Goal: Task Accomplishment & Management: Use online tool/utility

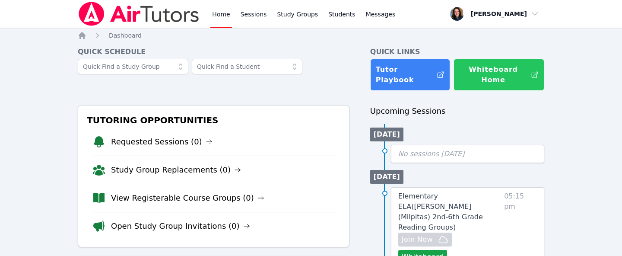
click at [477, 74] on button "Whiteboard Home" at bounding box center [498, 75] width 91 height 32
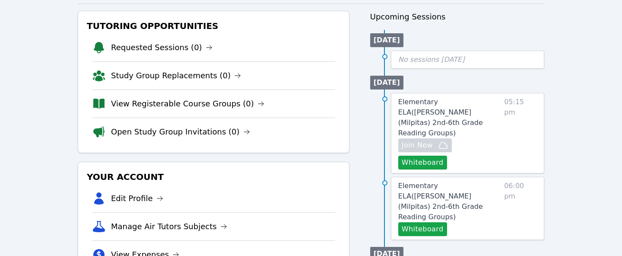
scroll to position [97, 0]
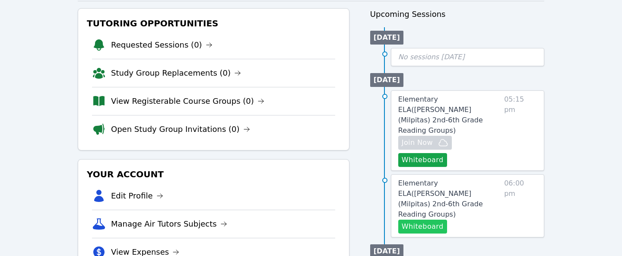
click at [431, 219] on button "Whiteboard" at bounding box center [422, 226] width 49 height 14
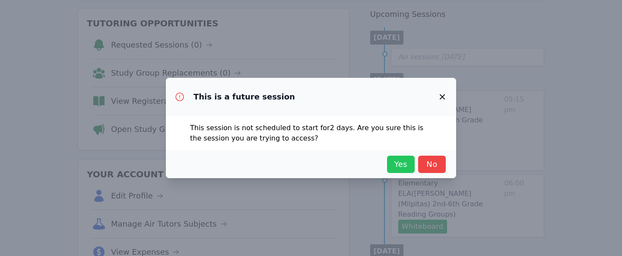
click at [408, 160] on span "Yes" at bounding box center [400, 164] width 19 height 12
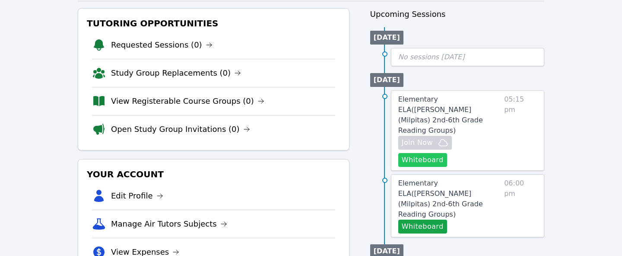
click at [447, 153] on button "Whiteboard" at bounding box center [422, 160] width 49 height 14
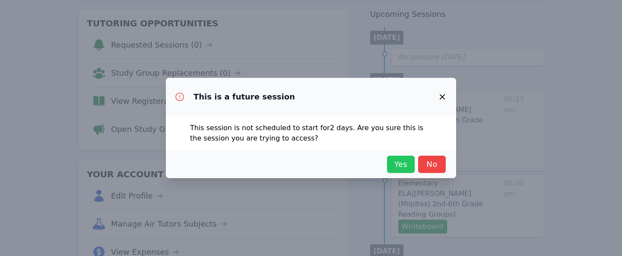
click at [396, 164] on span "Yes" at bounding box center [400, 164] width 19 height 12
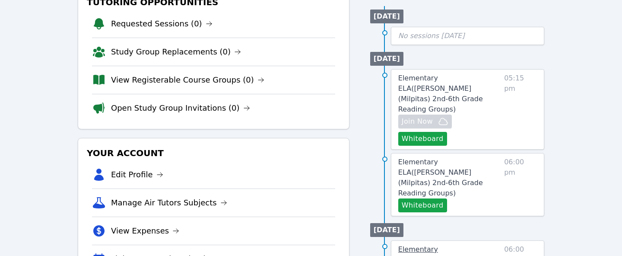
scroll to position [126, 0]
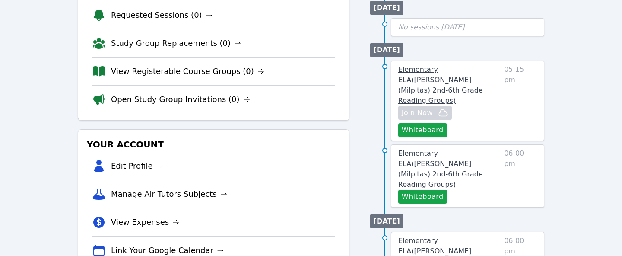
click at [466, 68] on span "Elementary ELA ( [PERSON_NAME] (Milpitas) 2nd-6th Grade Reading Groups )" at bounding box center [440, 84] width 85 height 39
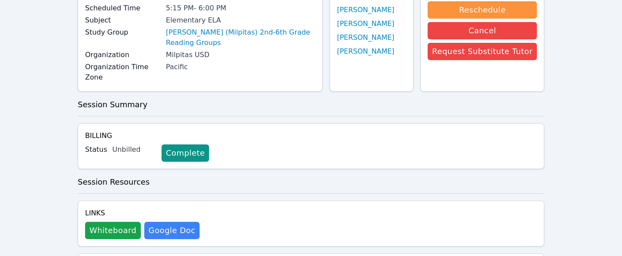
scroll to position [108, 0]
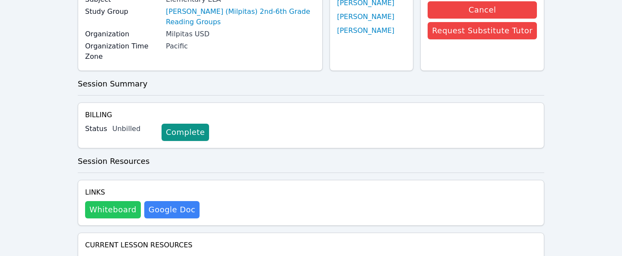
click at [125, 201] on button "Whiteboard" at bounding box center [113, 209] width 56 height 17
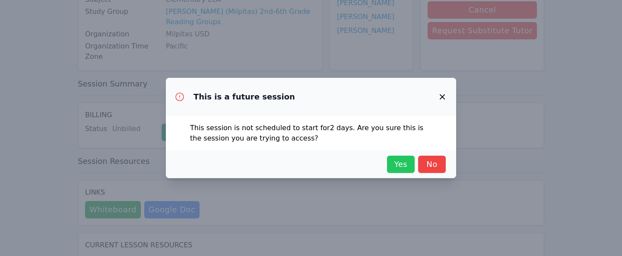
click at [398, 169] on span "Yes" at bounding box center [400, 164] width 19 height 12
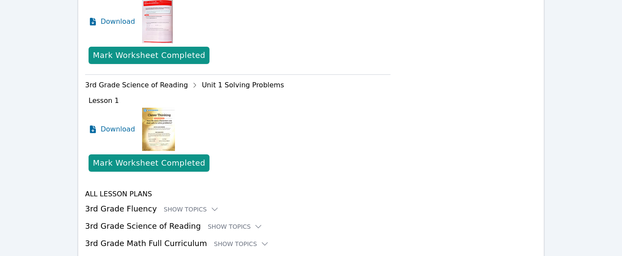
scroll to position [515, 0]
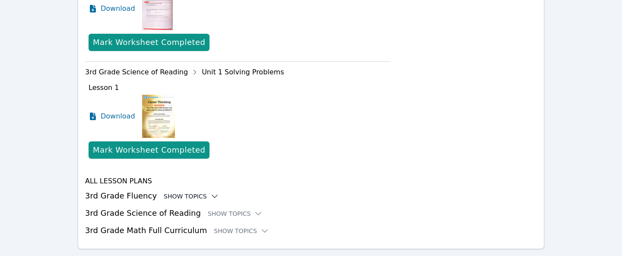
click at [210, 192] on icon at bounding box center [214, 196] width 9 height 9
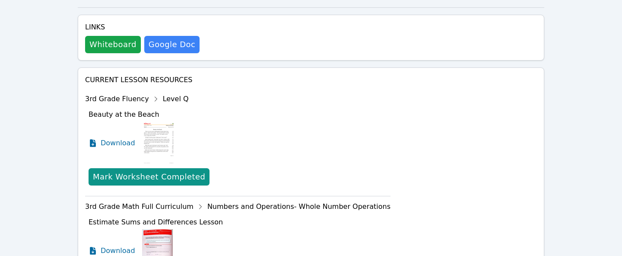
scroll to position [275, 0]
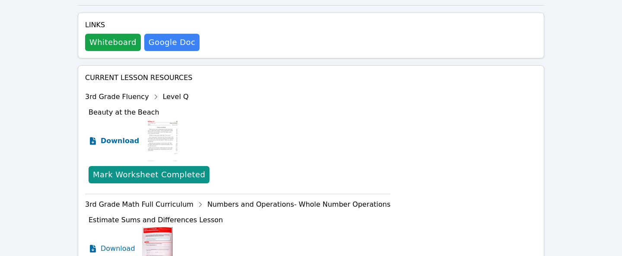
click at [117, 136] on span "Download" at bounding box center [120, 141] width 38 height 10
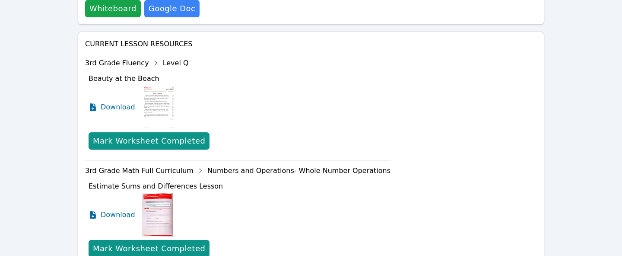
scroll to position [324, 0]
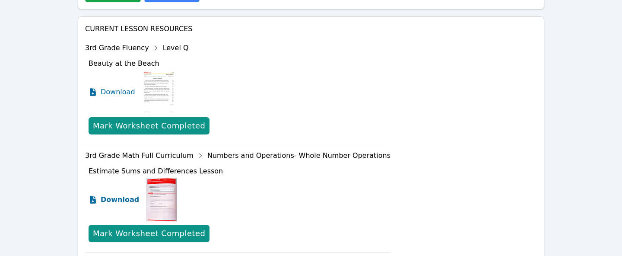
click at [129, 194] on span "Download" at bounding box center [120, 199] width 38 height 10
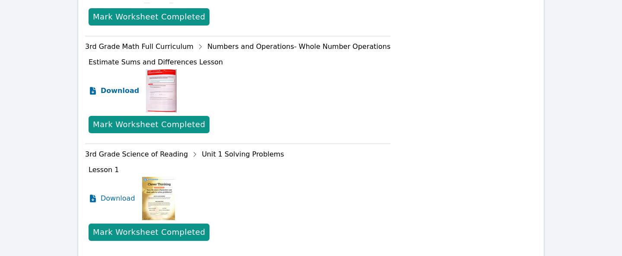
scroll to position [432, 0]
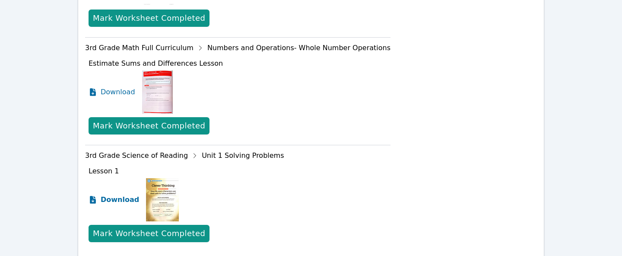
click at [125, 194] on span "Download" at bounding box center [120, 199] width 38 height 10
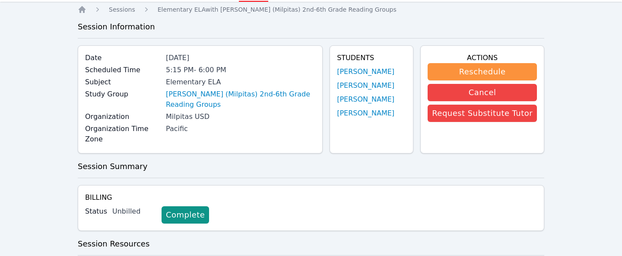
scroll to position [0, 0]
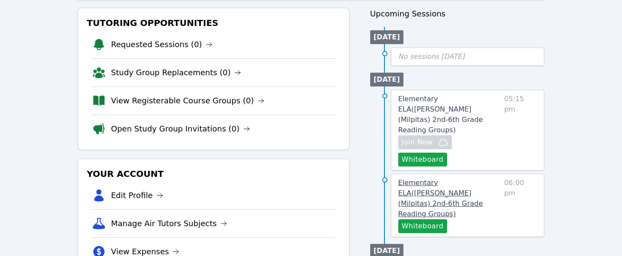
scroll to position [106, 0]
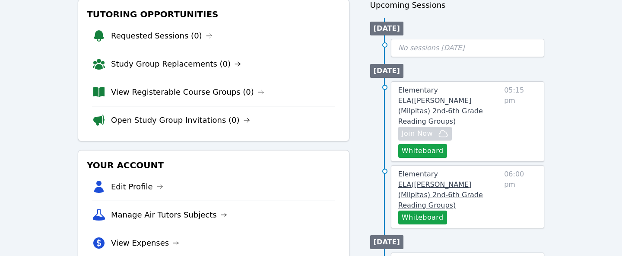
click at [443, 170] on span "Elementary ELA ( [PERSON_NAME] (Milpitas) 2nd-6th Grade Reading Groups )" at bounding box center [440, 189] width 85 height 39
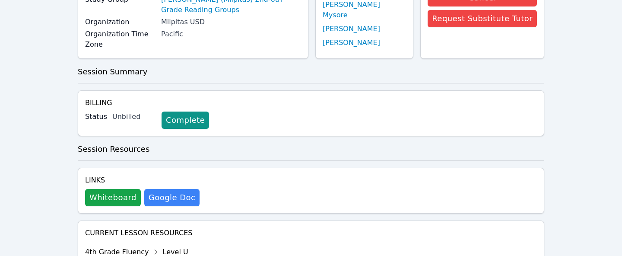
scroll to position [121, 0]
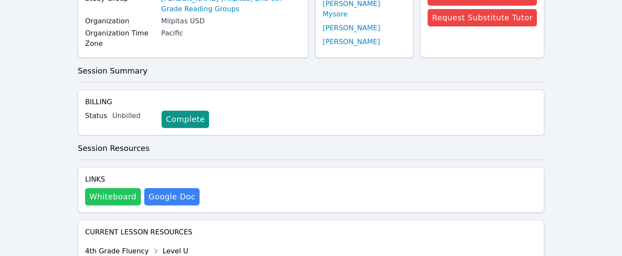
click at [126, 188] on button "Whiteboard" at bounding box center [113, 196] width 56 height 17
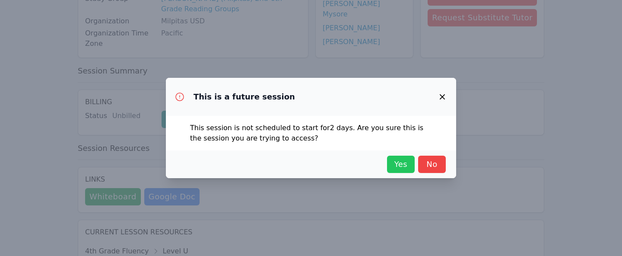
click at [409, 167] on span "Yes" at bounding box center [400, 164] width 19 height 12
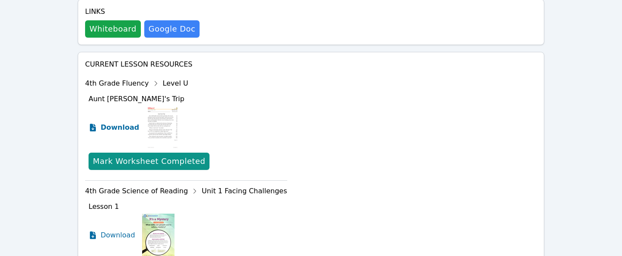
scroll to position [290, 0]
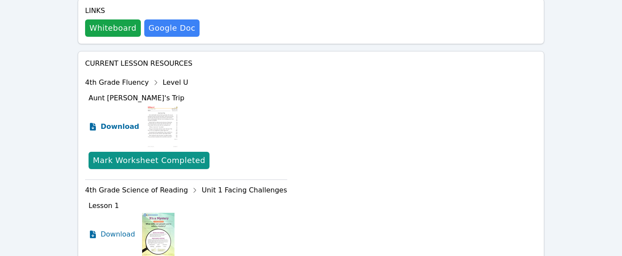
click at [129, 121] on span "Download" at bounding box center [120, 126] width 38 height 10
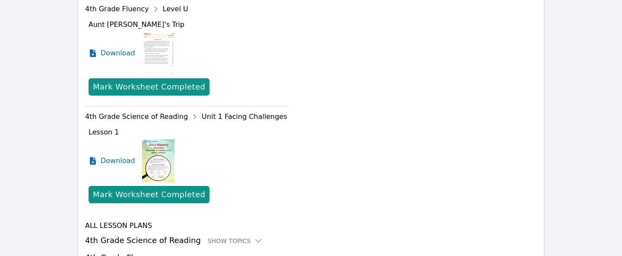
scroll to position [395, 0]
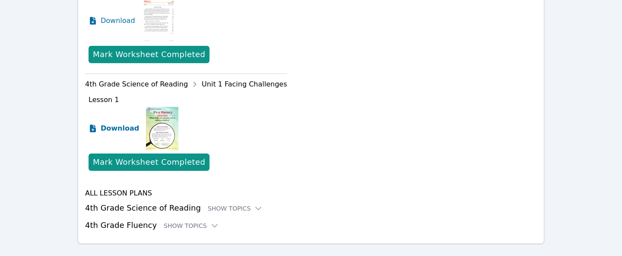
click at [93, 124] on icon at bounding box center [93, 128] width 6 height 8
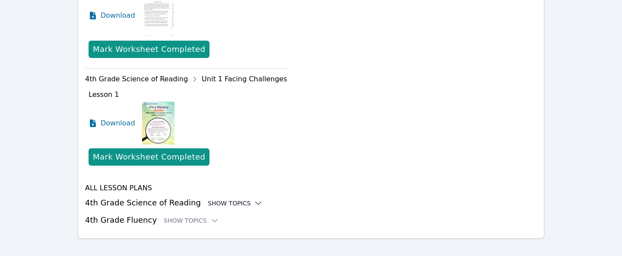
click at [254, 199] on icon at bounding box center [258, 203] width 9 height 9
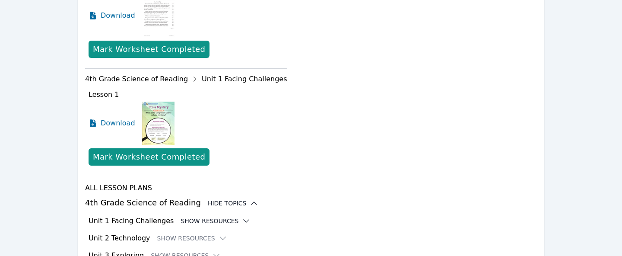
click at [242, 216] on icon at bounding box center [246, 220] width 9 height 9
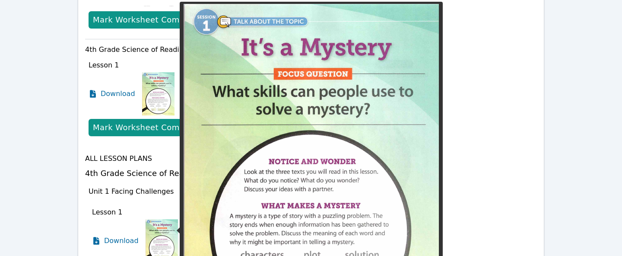
scroll to position [431, 0]
